Goal: Transaction & Acquisition: Purchase product/service

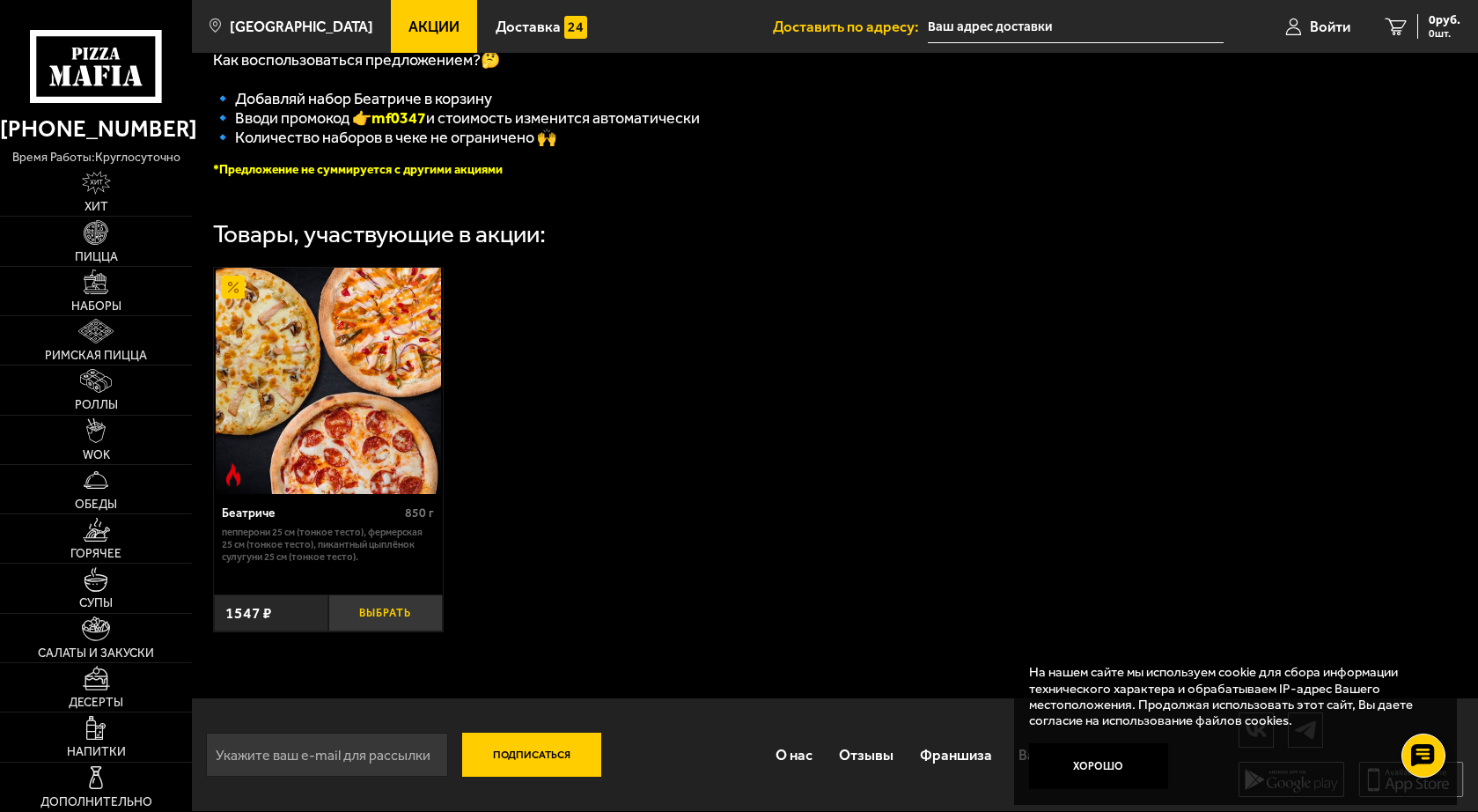
scroll to position [440, 0]
click at [393, 607] on button "Выбрать" at bounding box center [385, 613] width 115 height 38
click at [93, 237] on img at bounding box center [96, 232] width 25 height 25
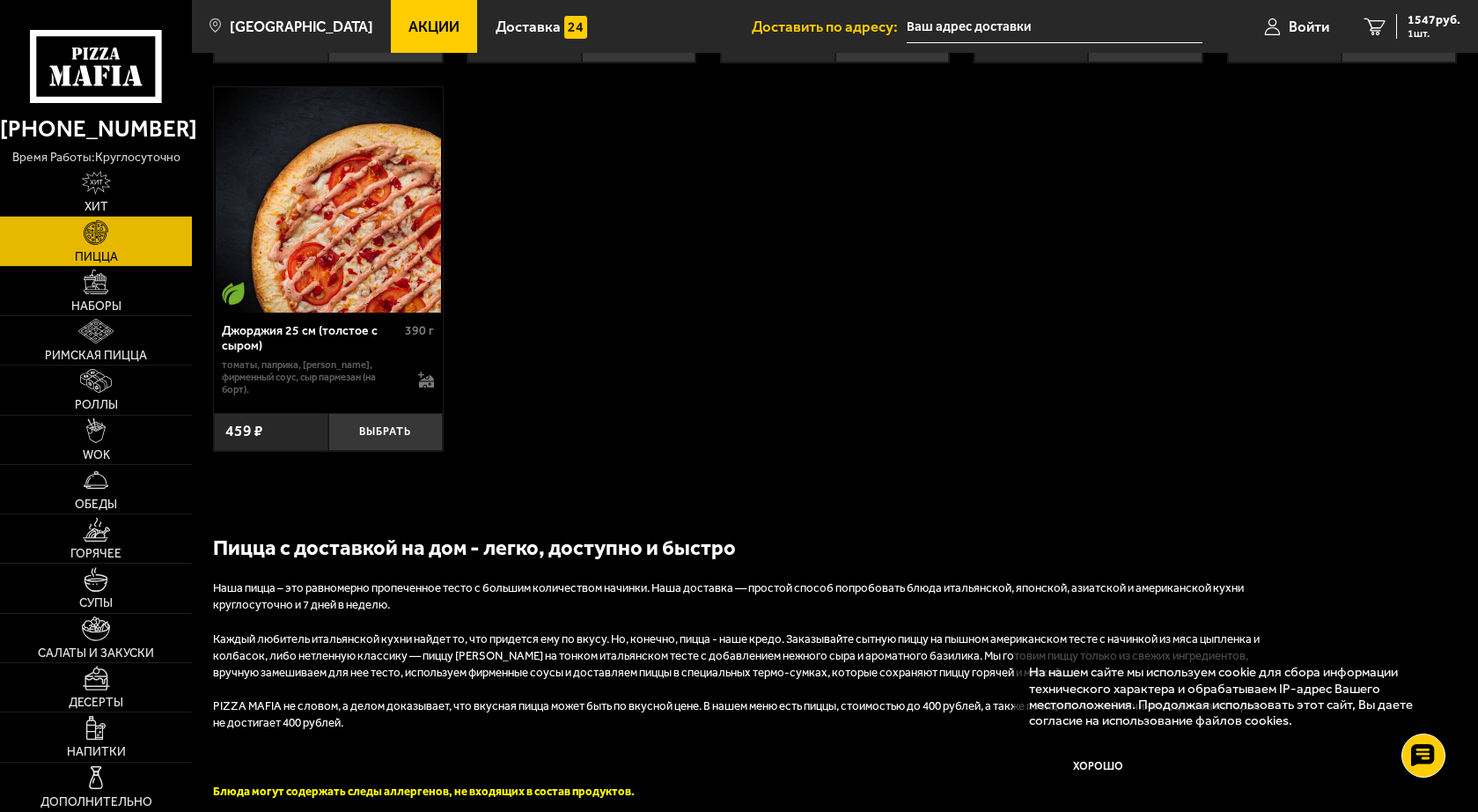
scroll to position [3434, 0]
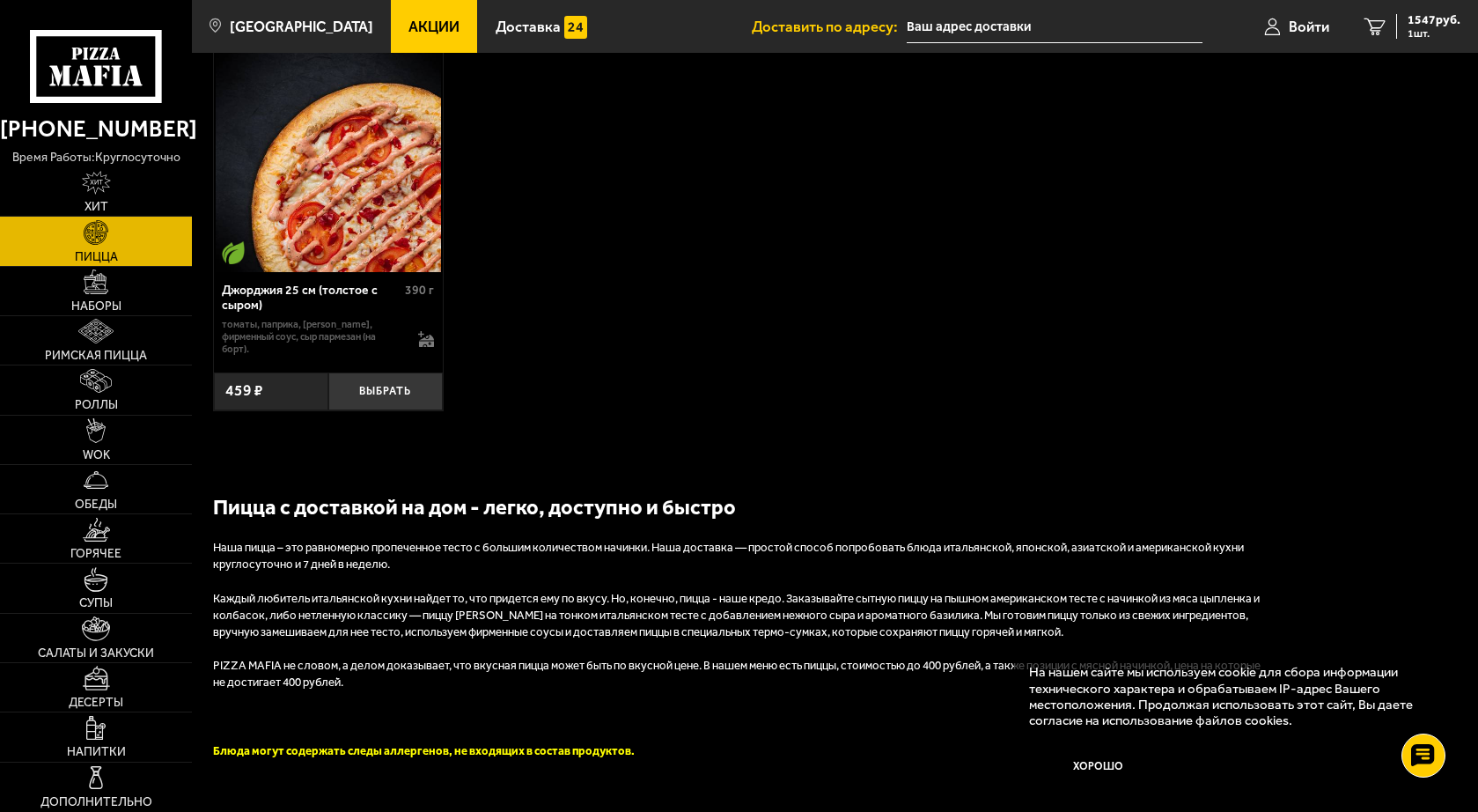
click at [1200, 719] on p "На нашем сайте мы используем cookie для сбора информации технического характера…" at bounding box center [1230, 695] width 402 height 64
click at [1102, 765] on button "Хорошо" at bounding box center [1099, 766] width 138 height 45
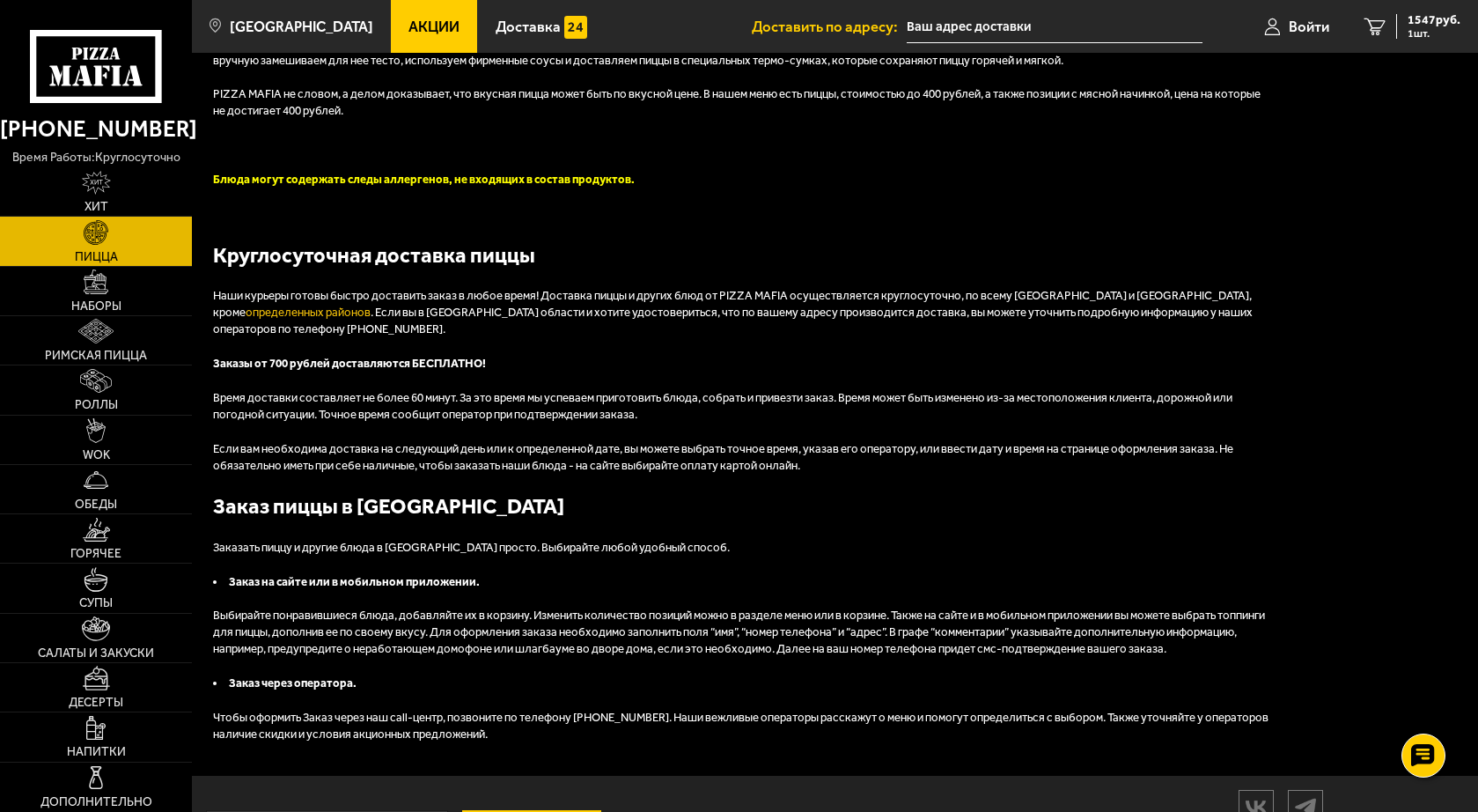
scroll to position [3961, 0]
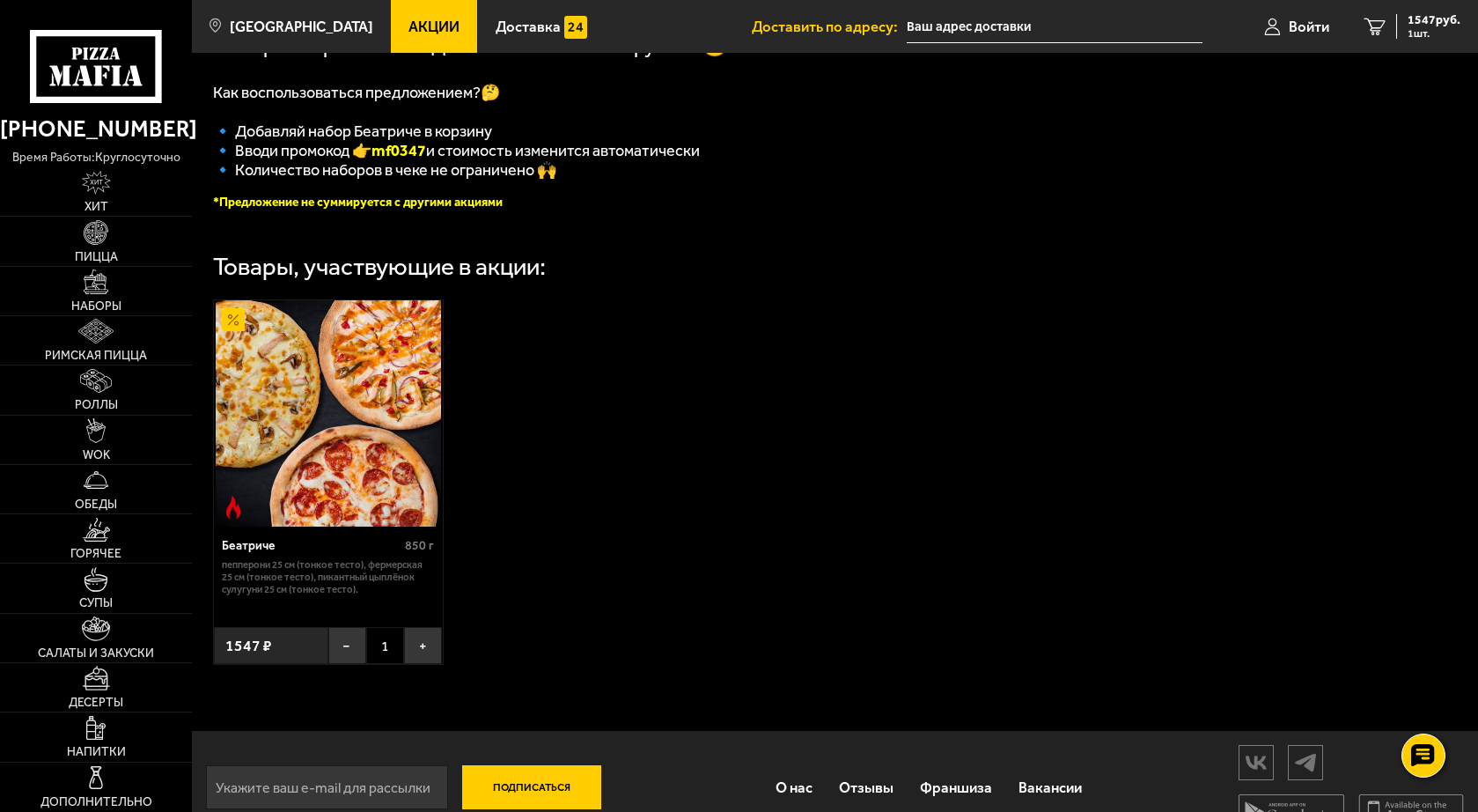
scroll to position [440, 0]
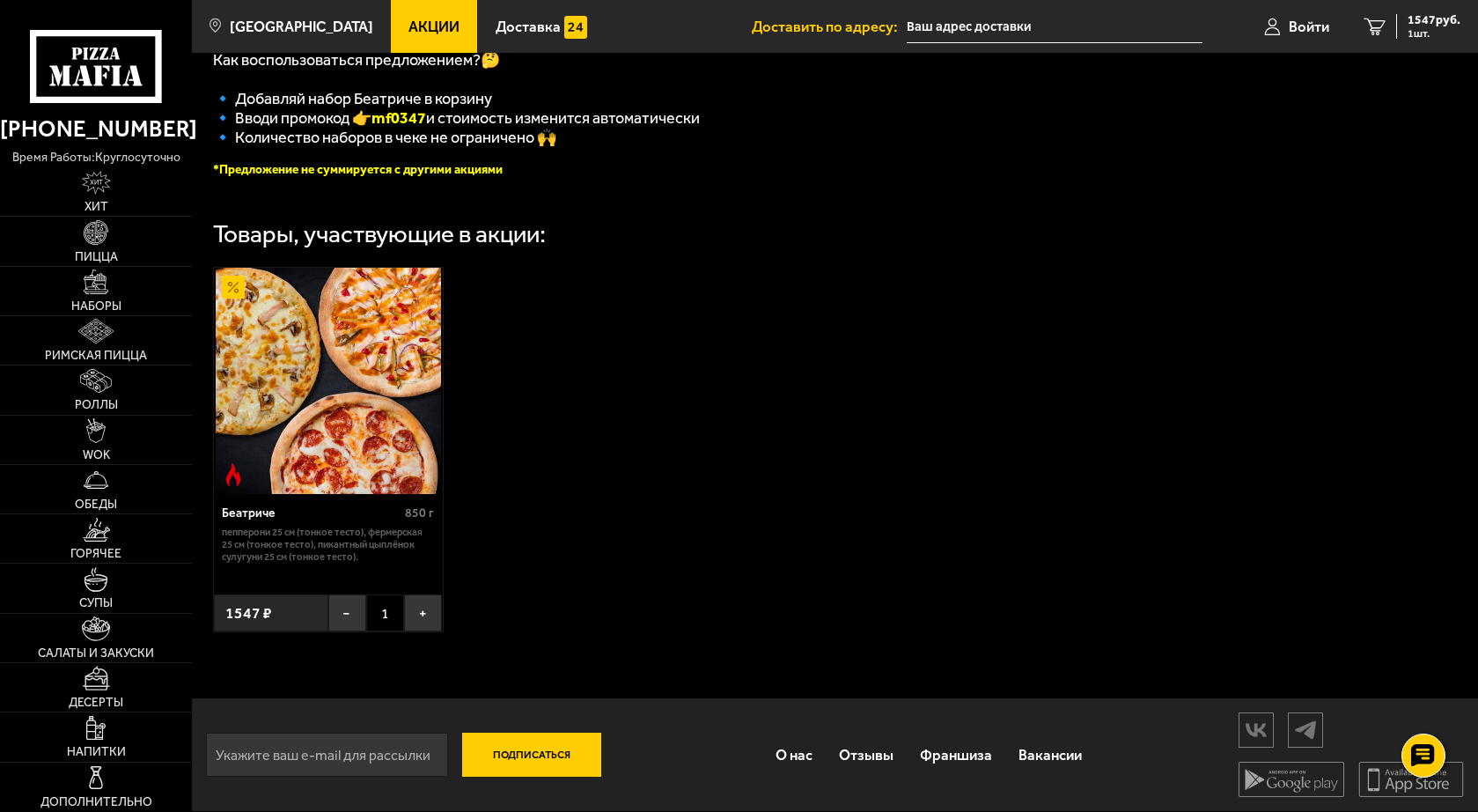
click at [408, 329] on img at bounding box center [328, 380] width 225 height 225
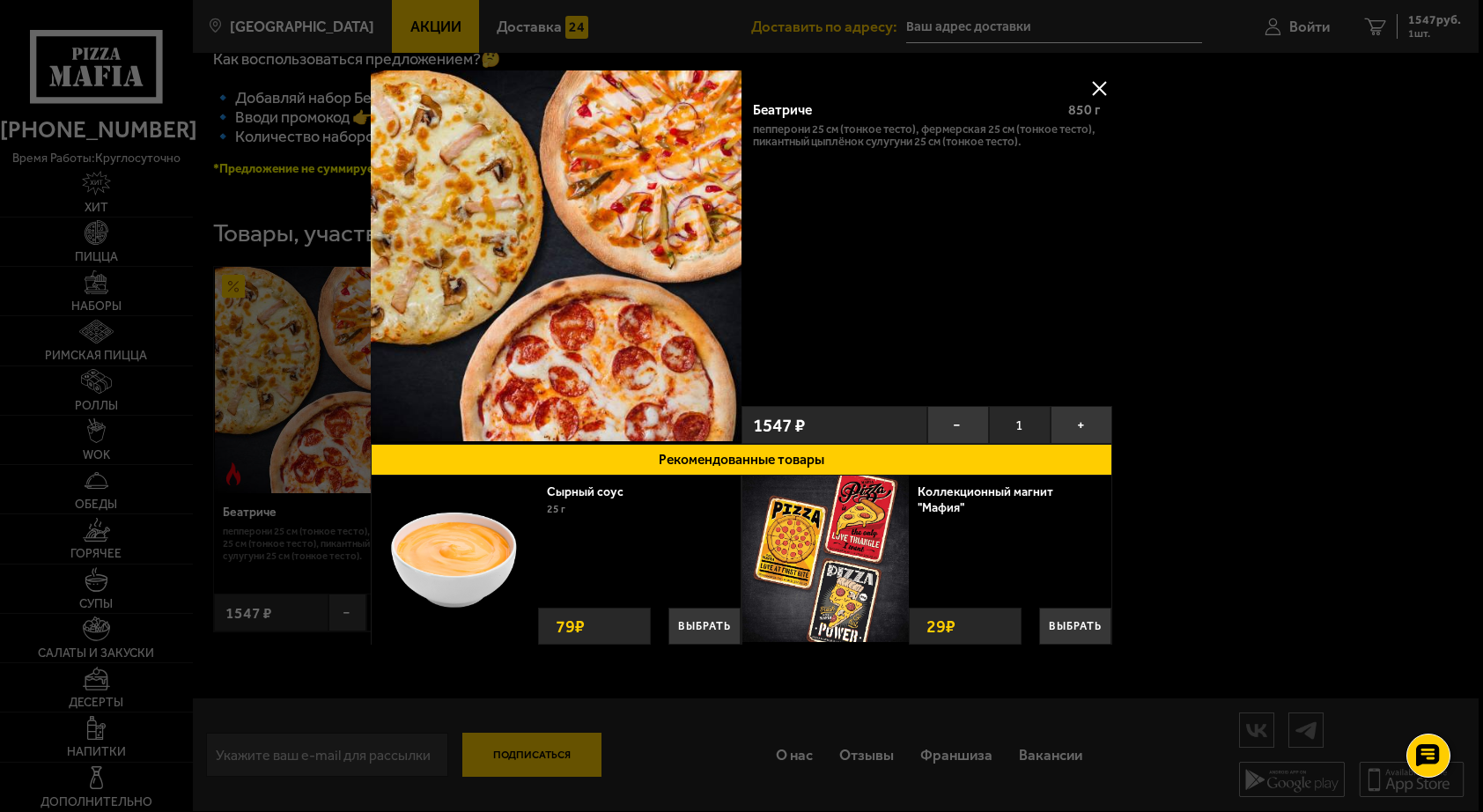
click at [1070, 314] on div "Беатриче 850 г Пепперони 25 см (тонкое тесто), Фермерская 25 см (тонкое тесто),…" at bounding box center [926, 243] width 371 height 310
click at [290, 235] on div at bounding box center [741, 406] width 1483 height 812
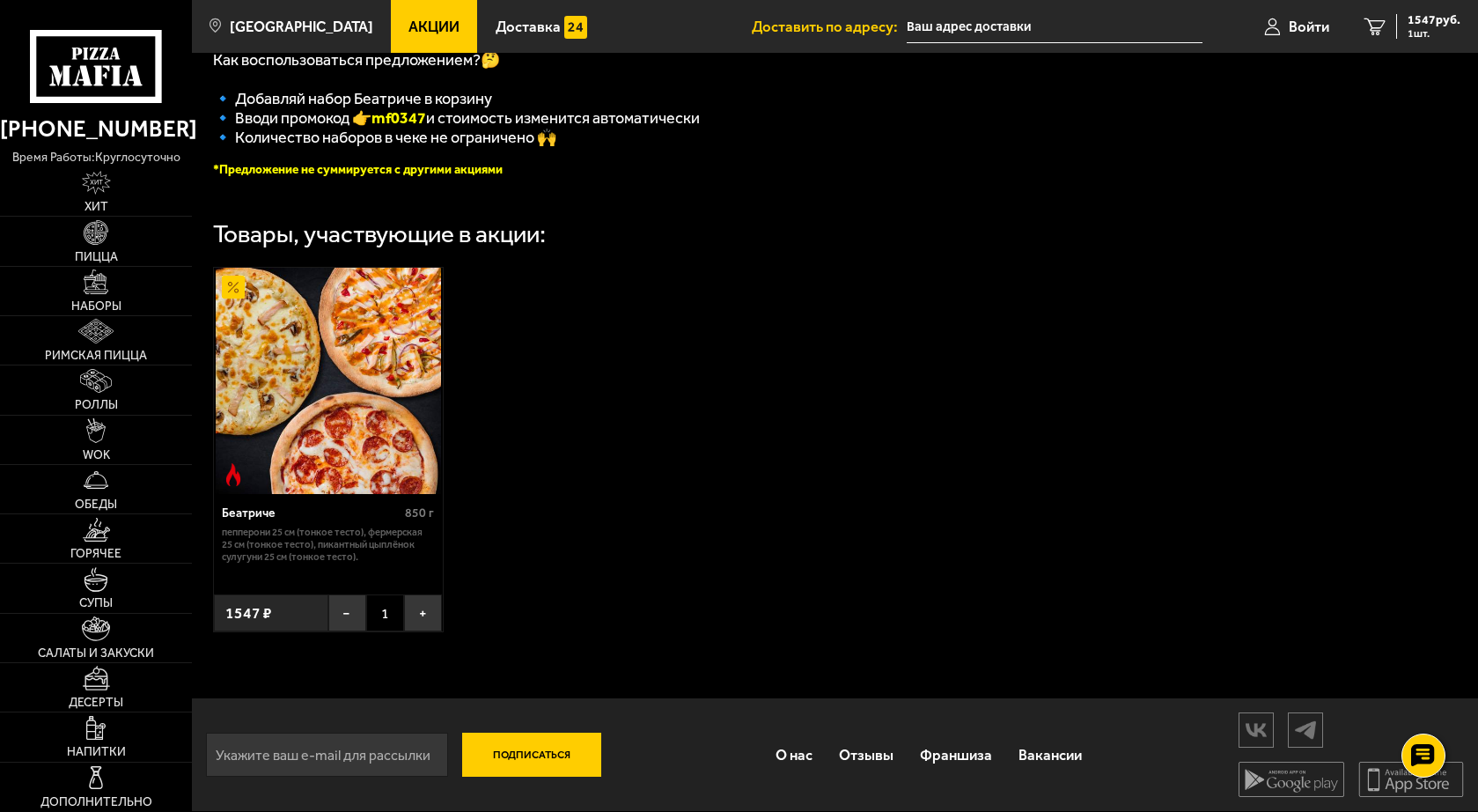
click at [291, 222] on div "Товары, участвующие в акции:" at bounding box center [379, 234] width 333 height 25
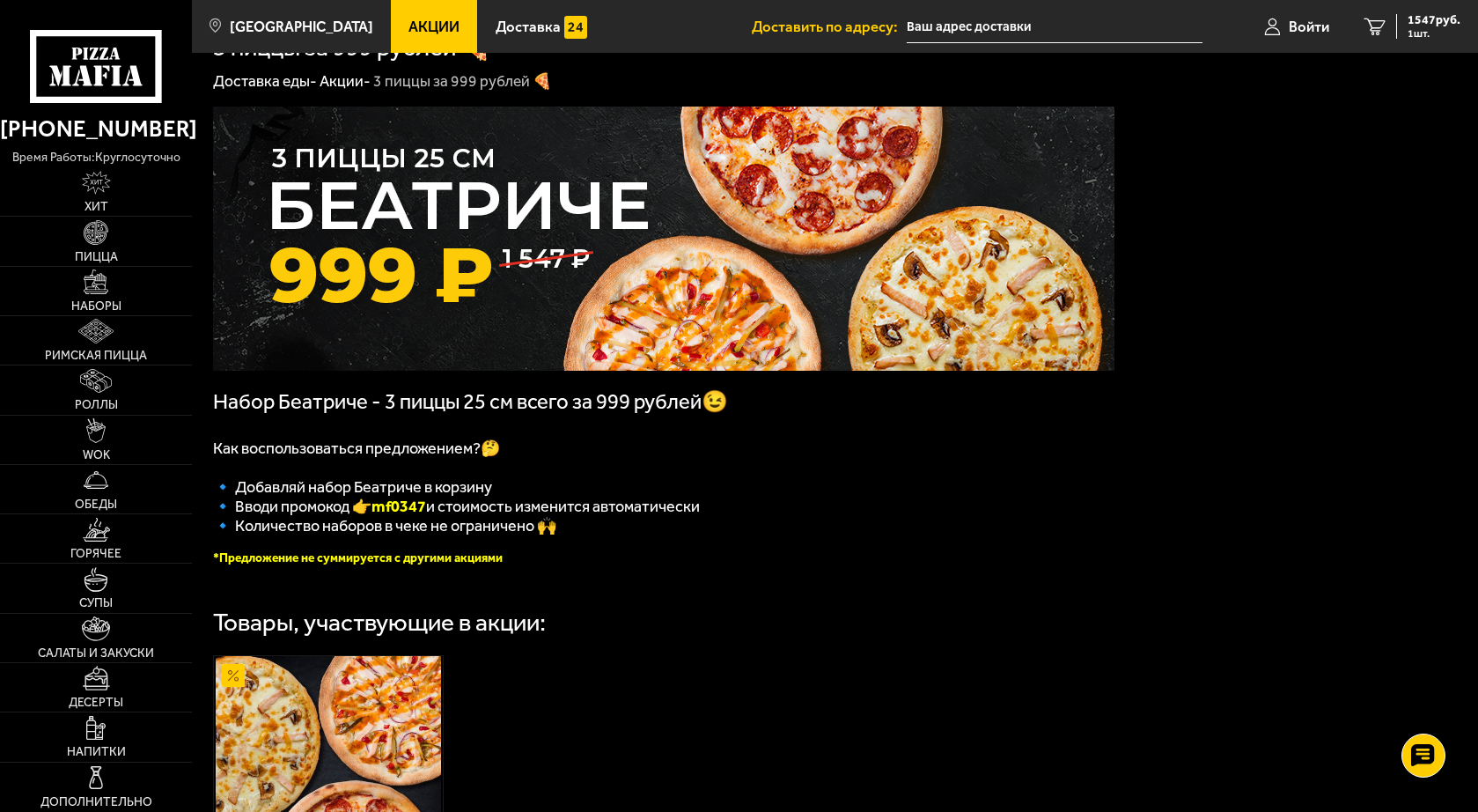
scroll to position [0, 0]
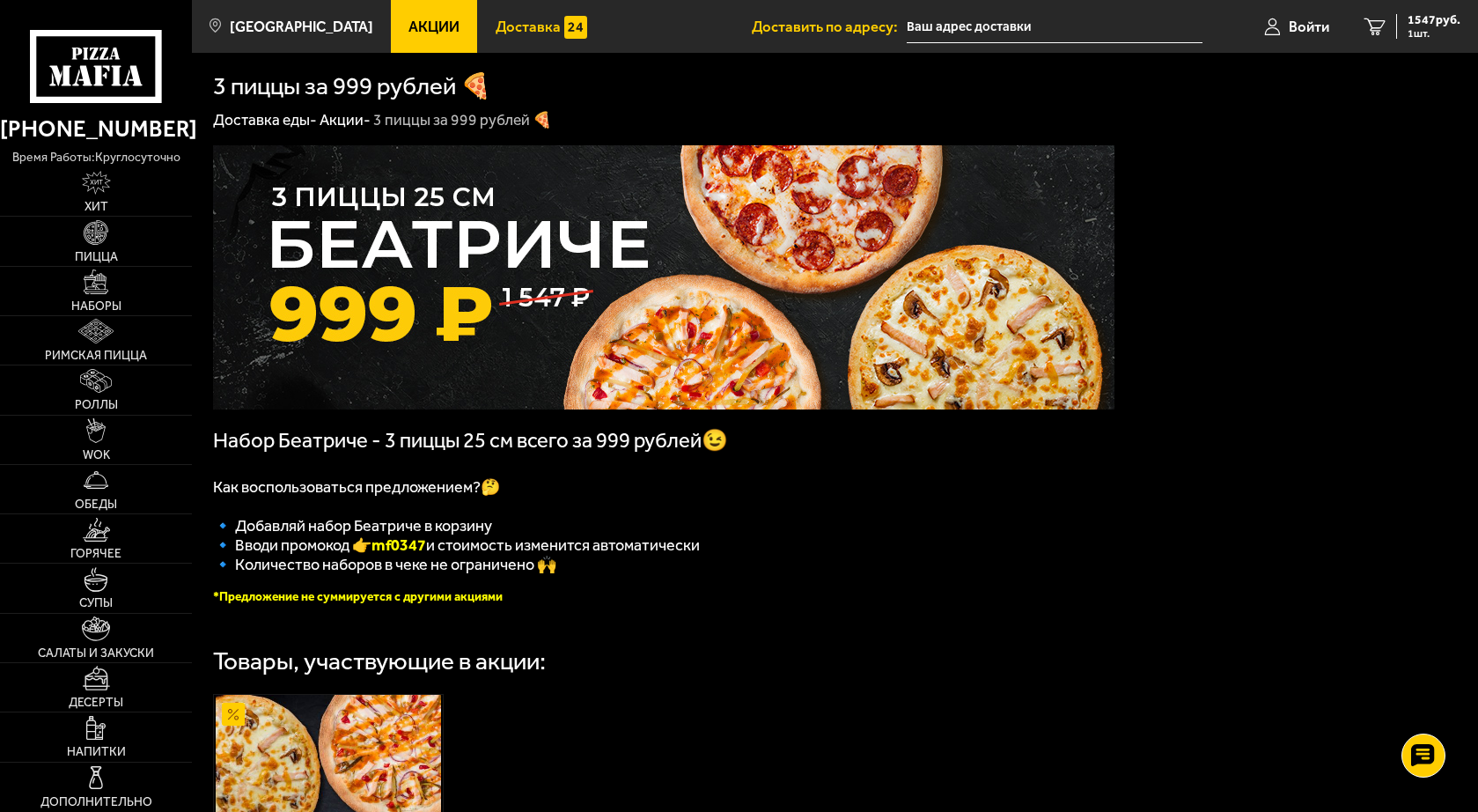
click at [507, 25] on span "Доставка" at bounding box center [529, 27] width 65 height 15
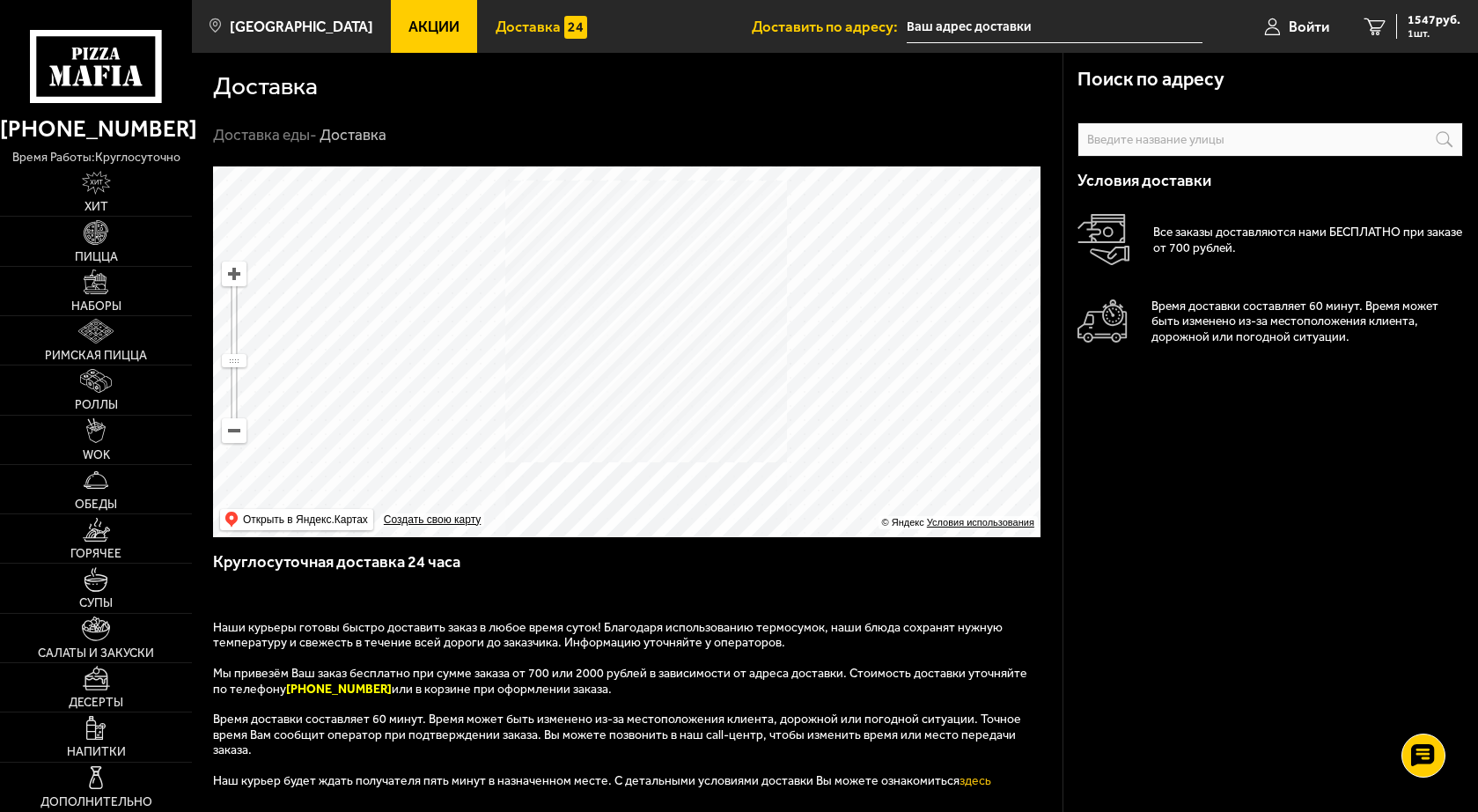
click at [232, 264] on ymaps at bounding box center [233, 274] width 23 height 23
click at [245, 283] on ymaps at bounding box center [233, 274] width 23 height 23
drag, startPoint x: 353, startPoint y: 361, endPoint x: 582, endPoint y: 388, distance: 230.6
click at [582, 388] on ymaps at bounding box center [627, 351] width 828 height 370
click at [233, 278] on ymaps at bounding box center [233, 274] width 23 height 23
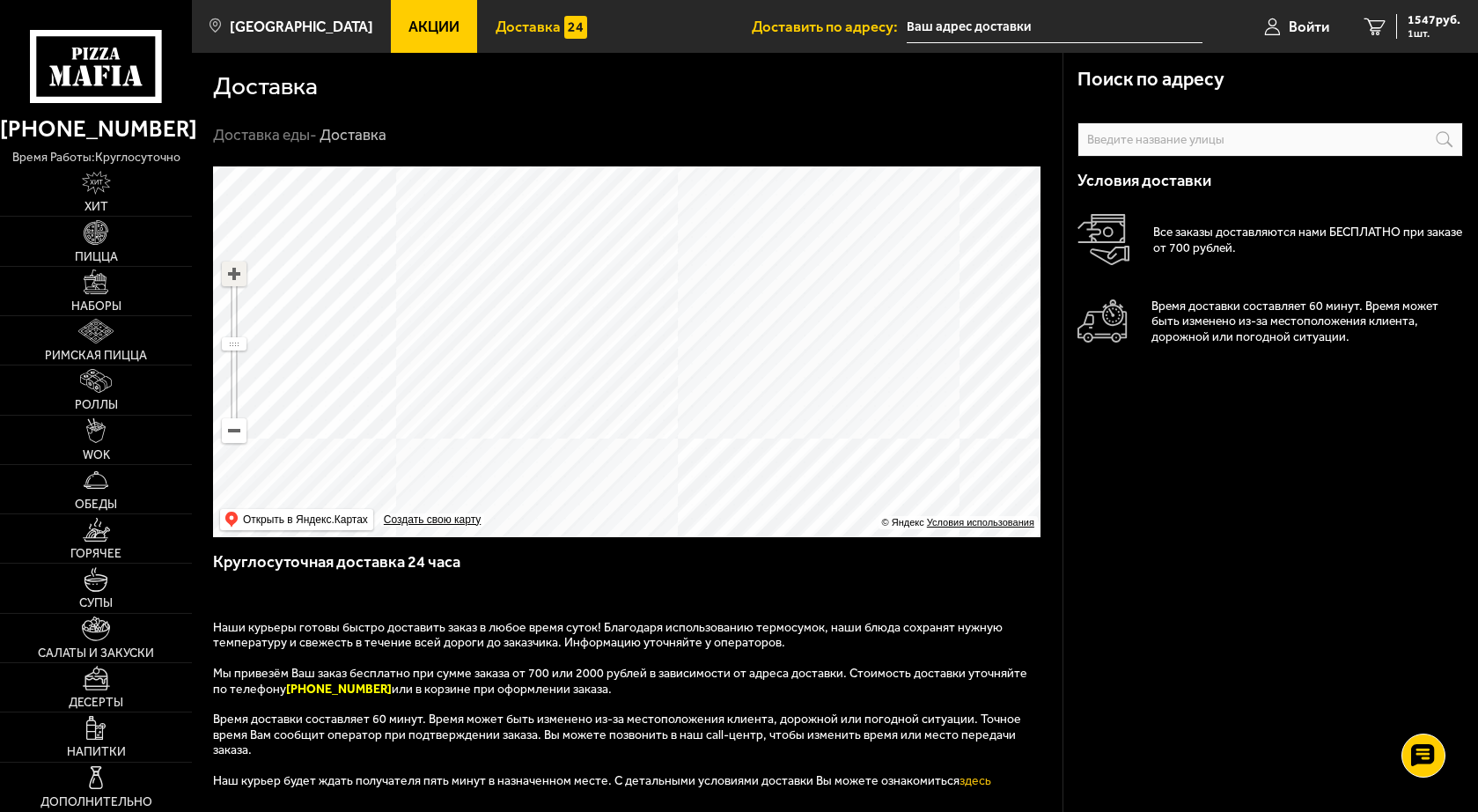
click at [233, 278] on ymaps at bounding box center [233, 274] width 23 height 23
drag, startPoint x: 456, startPoint y: 436, endPoint x: 566, endPoint y: 233, distance: 230.9
click at [566, 233] on ymaps at bounding box center [627, 351] width 828 height 370
drag, startPoint x: 453, startPoint y: 353, endPoint x: 521, endPoint y: 410, distance: 88.7
click at [521, 410] on ymaps at bounding box center [627, 351] width 828 height 370
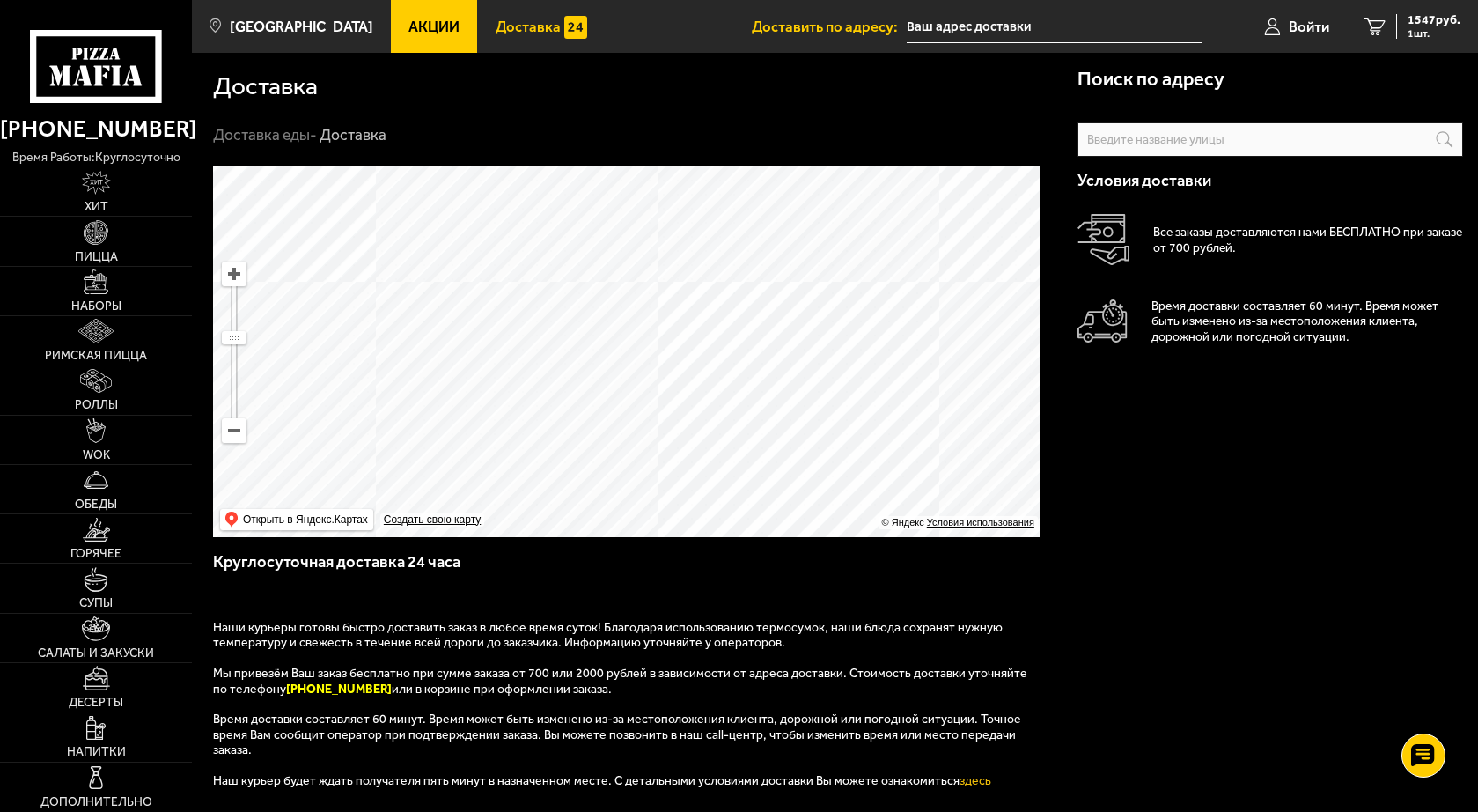
drag, startPoint x: 521, startPoint y: 410, endPoint x: 553, endPoint y: 311, distance: 104.0
click at [553, 311] on ymaps at bounding box center [627, 351] width 828 height 370
click at [764, 470] on ymaps at bounding box center [627, 351] width 828 height 370
click at [757, 472] on ymaps at bounding box center [627, 351] width 828 height 370
type input "Россия, Санкт-Петербург, Дачный проспект, 2к2"
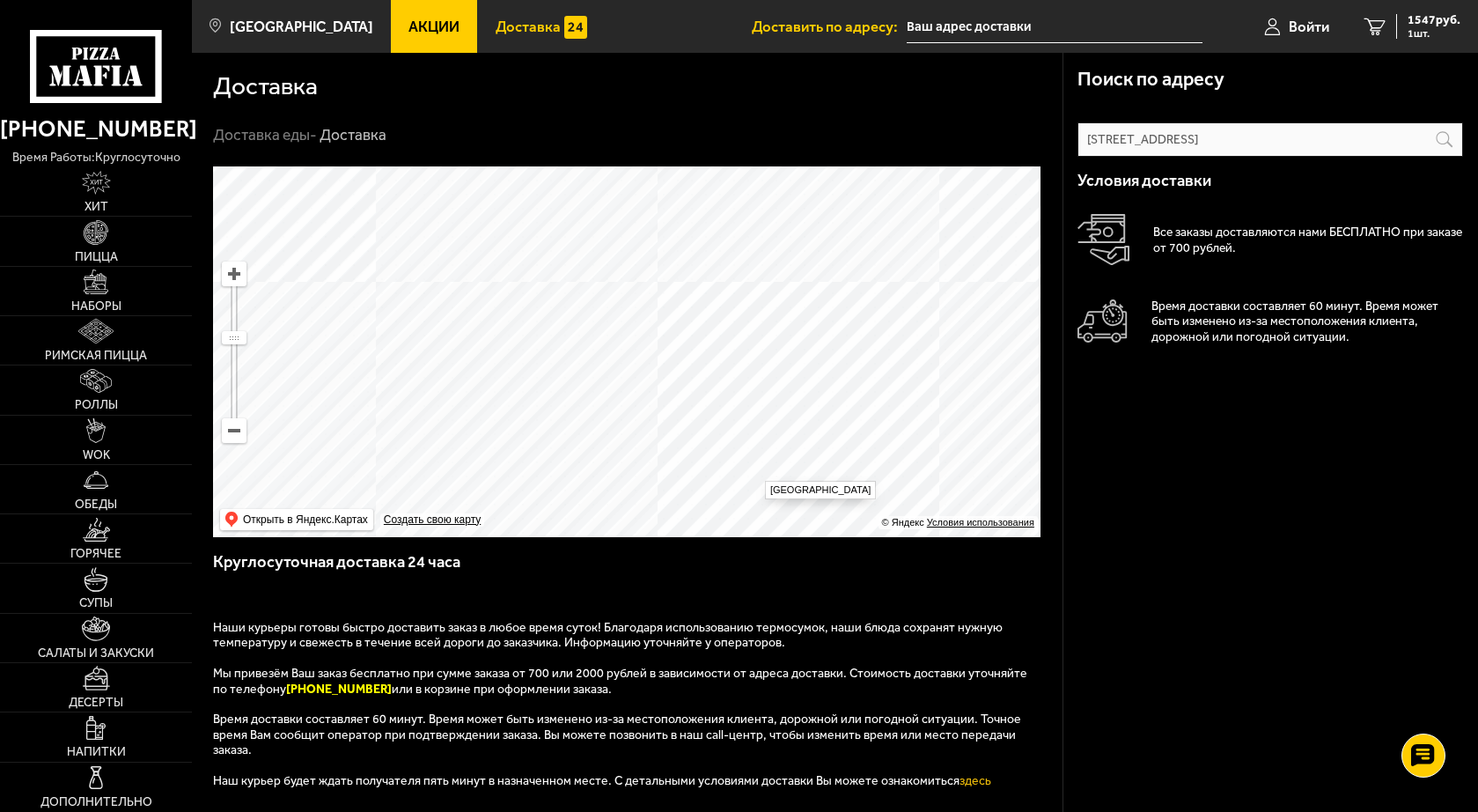
click at [757, 472] on ymaps at bounding box center [627, 351] width 828 height 370
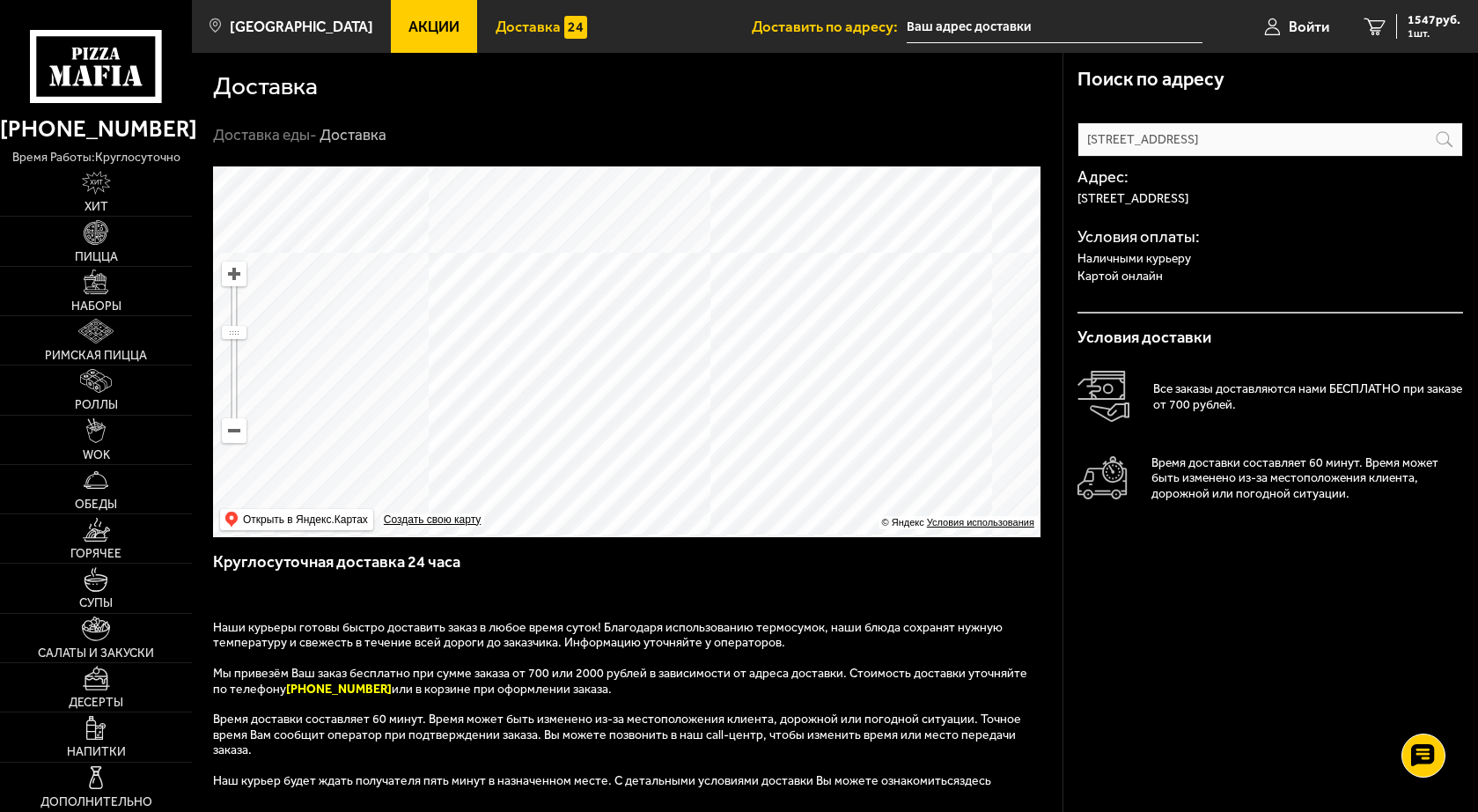
click at [959, 772] on link "здесь" at bounding box center [975, 779] width 32 height 15
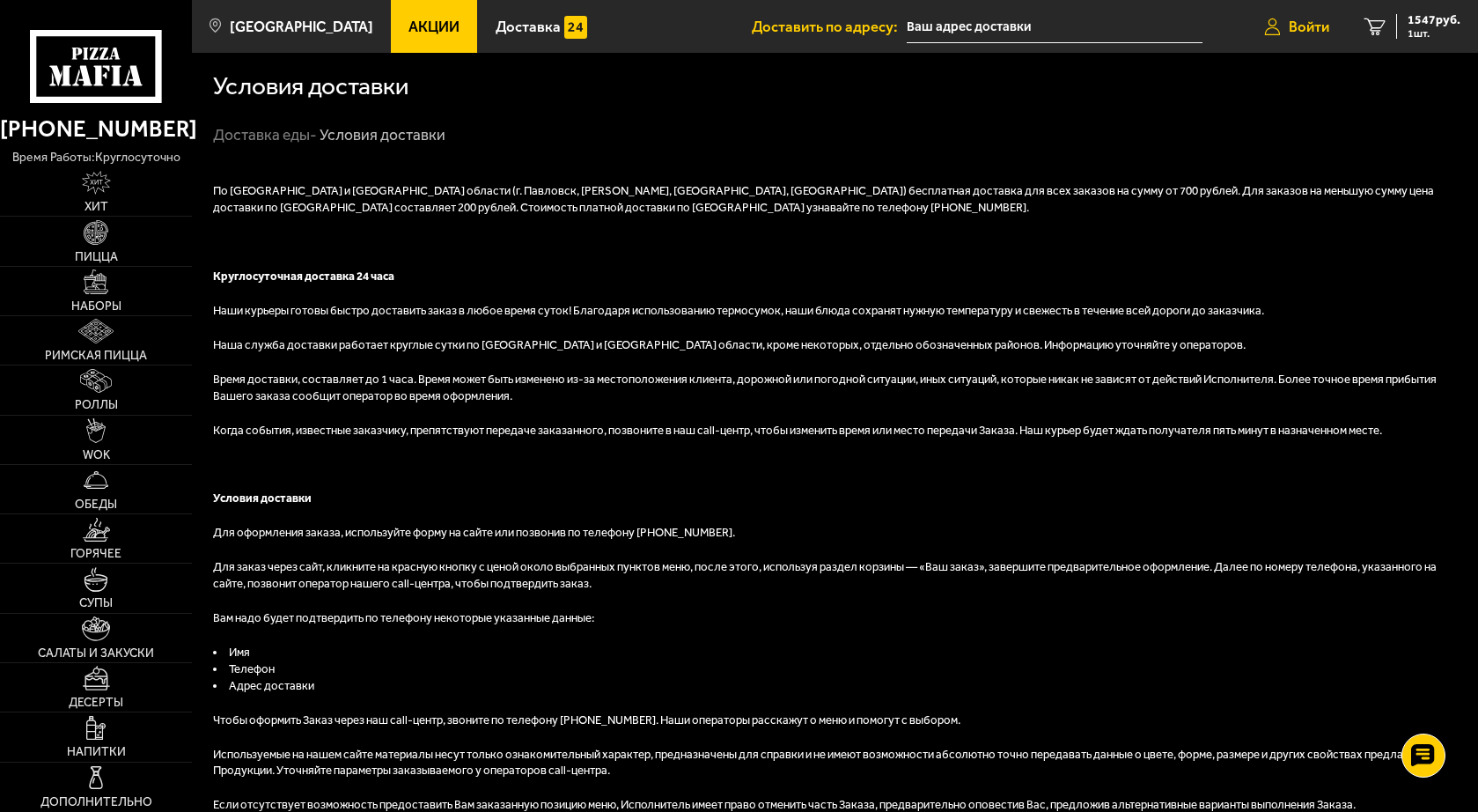
click at [1301, 27] on span "Войти" at bounding box center [1309, 27] width 41 height 15
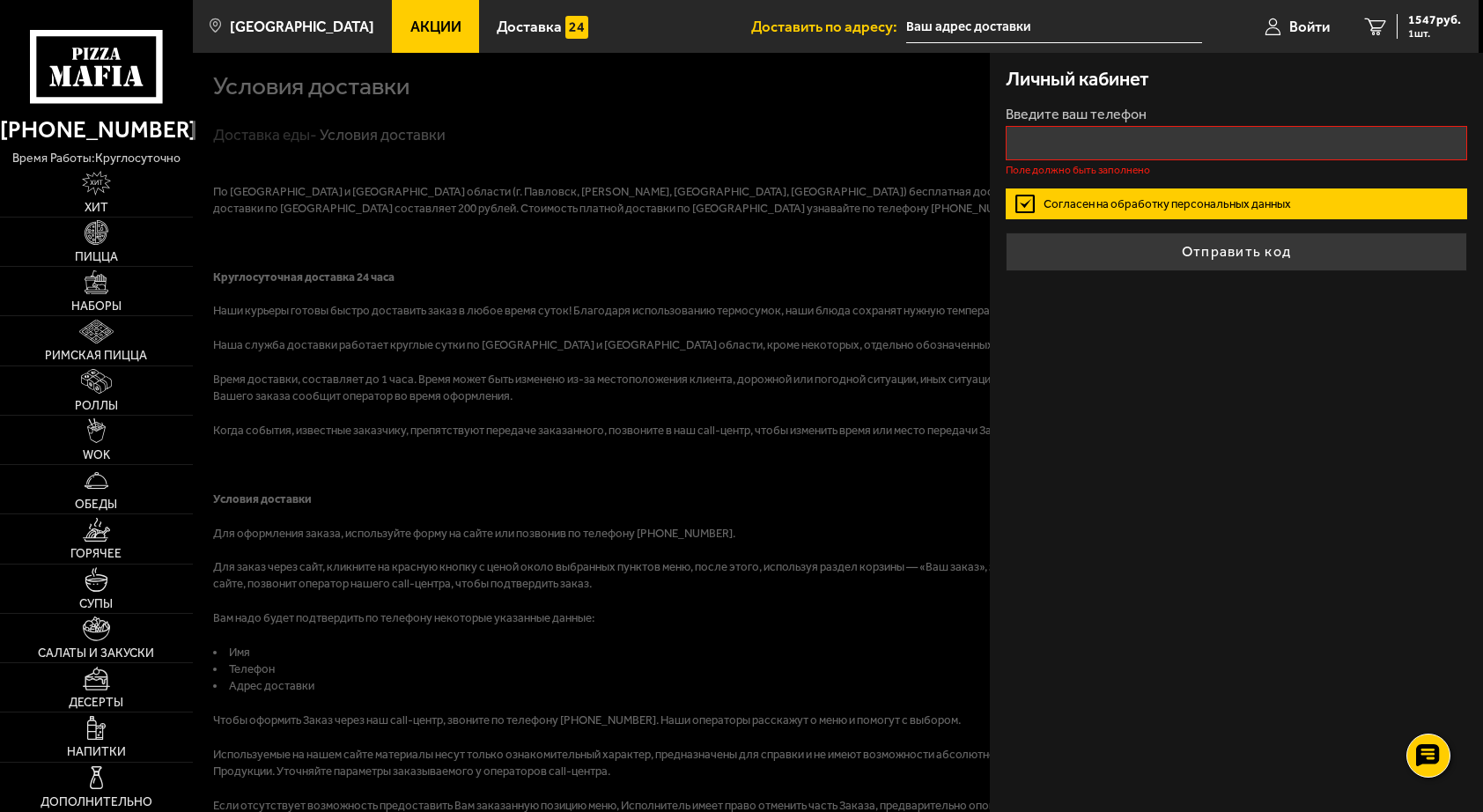
click at [415, 29] on span "Акции" at bounding box center [436, 27] width 51 height 15
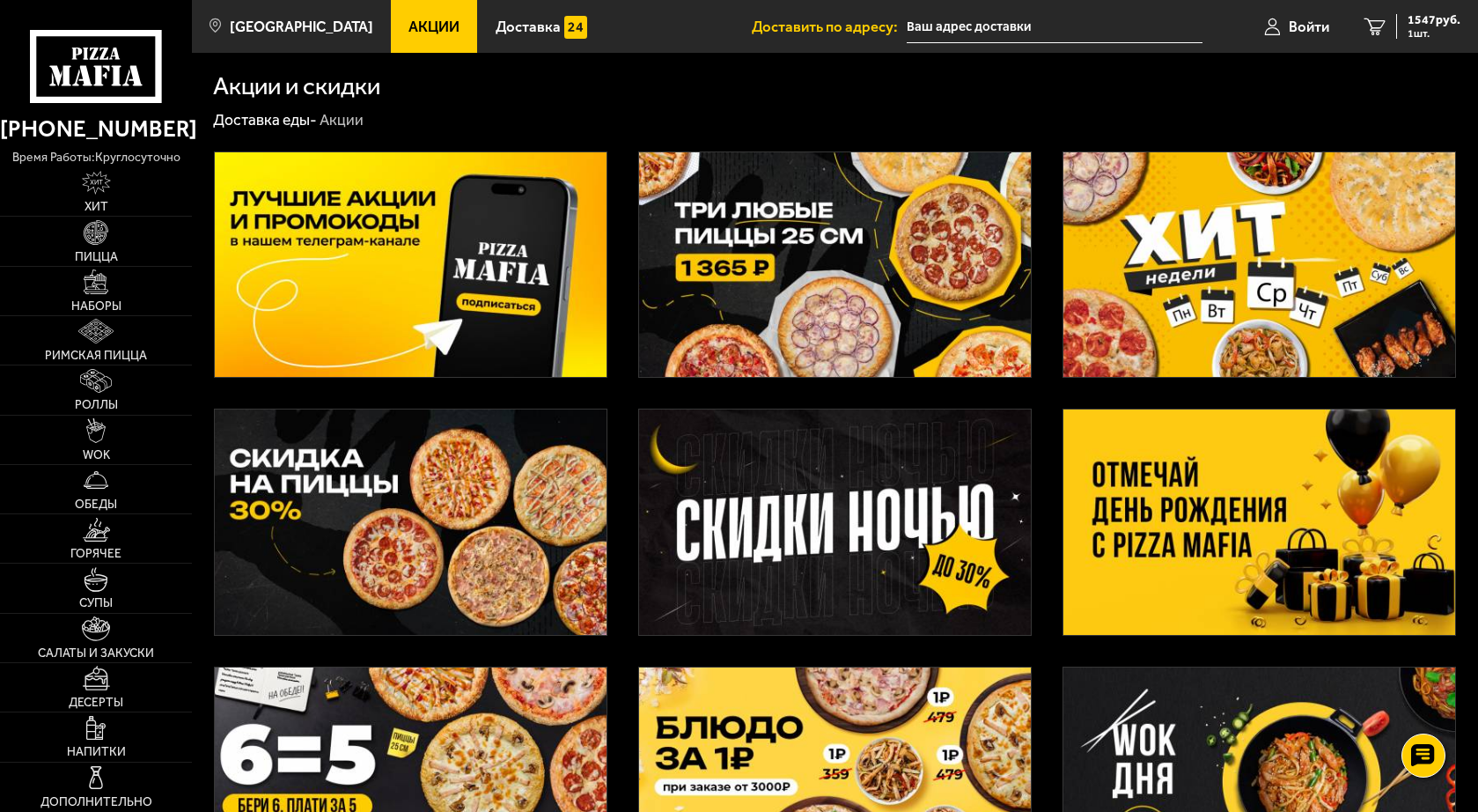
drag, startPoint x: 1247, startPoint y: 605, endPoint x: 1246, endPoint y: 588, distance: 17.0
click at [1247, 603] on img at bounding box center [1260, 521] width 392 height 224
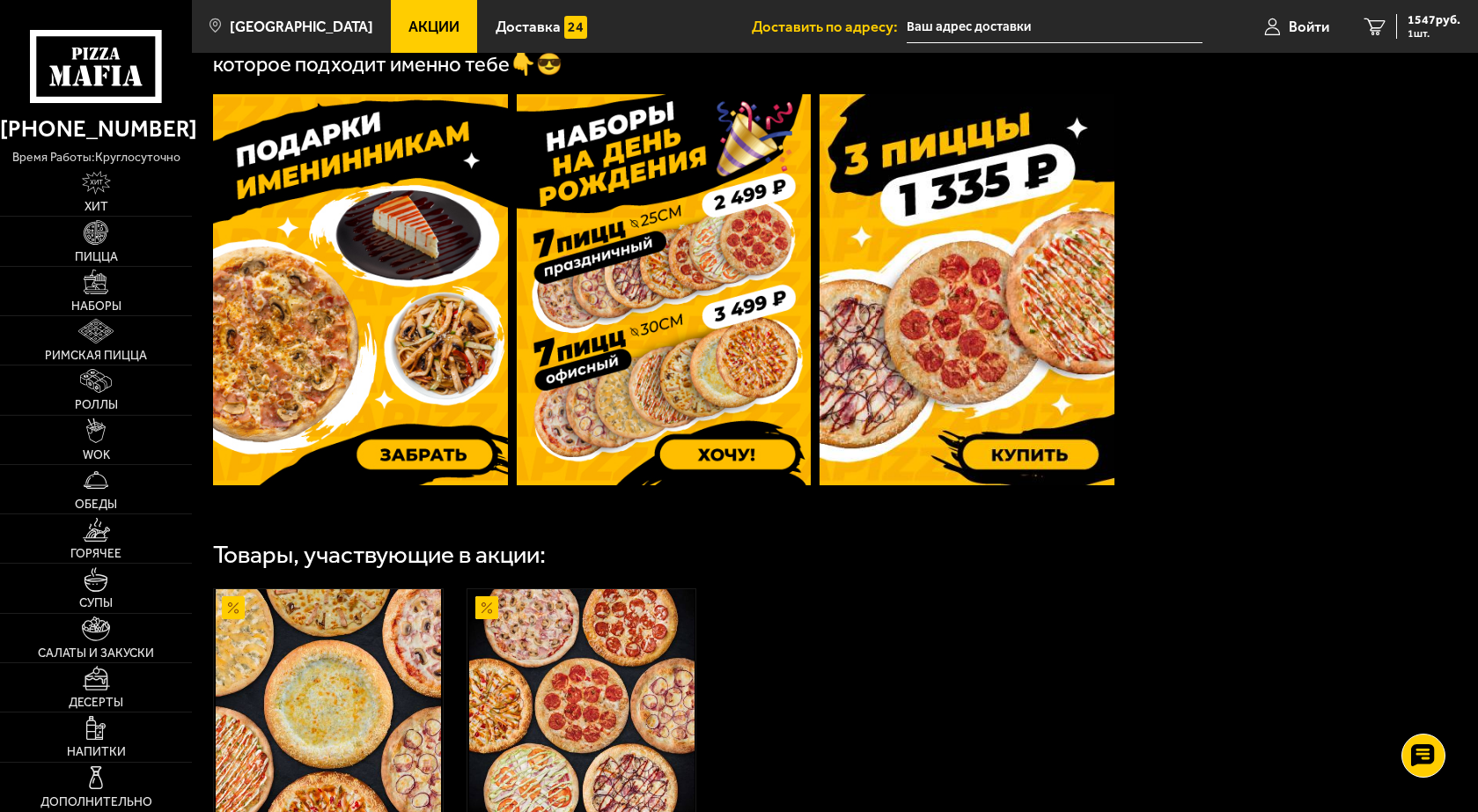
scroll to position [518, 0]
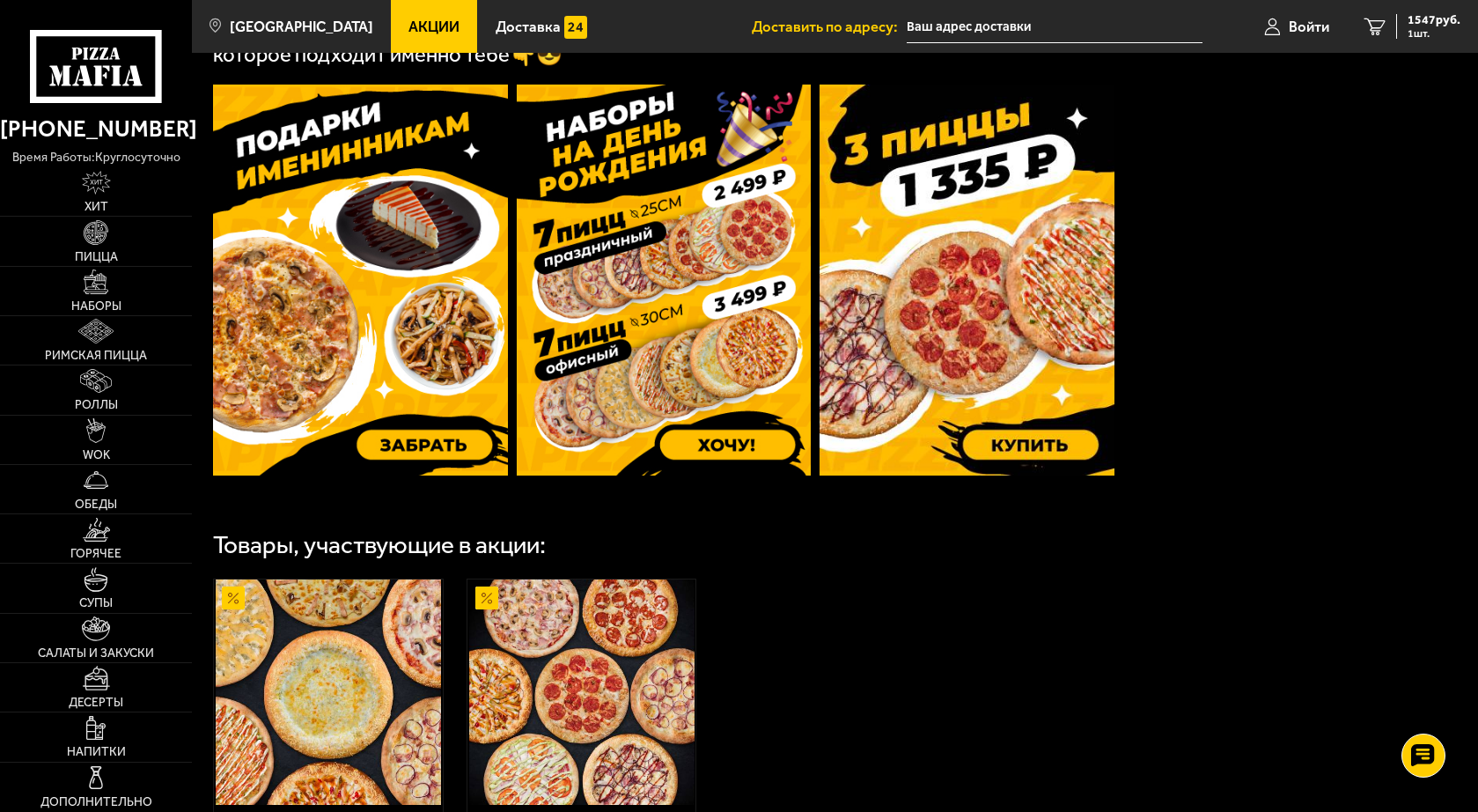
click at [380, 316] on img at bounding box center [361, 281] width 295 height 391
